Goal: Navigation & Orientation: Find specific page/section

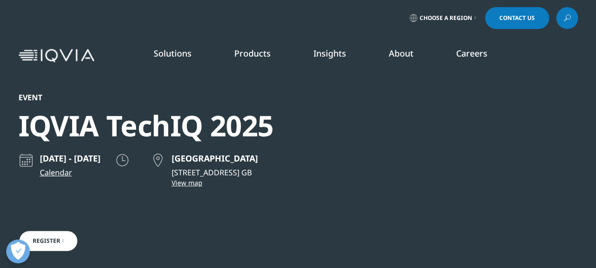
click at [470, 55] on link "Careers" at bounding box center [471, 52] width 31 height 11
click at [462, 59] on li "Careers IQVIA Careers Overview Our Company Culture Benefits Life at IQVIA Blog …" at bounding box center [472, 62] width 74 height 30
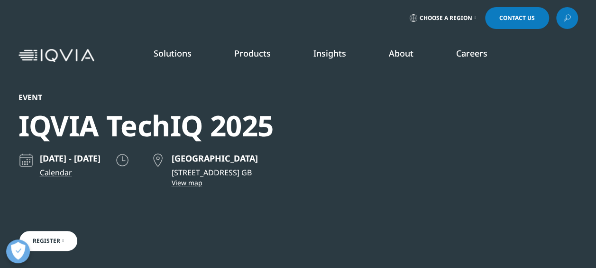
click at [462, 59] on li "Careers IQVIA Careers Overview Our Company Culture Benefits Life at IQVIA Blog …" at bounding box center [472, 62] width 74 height 30
